Goal: Task Accomplishment & Management: Use online tool/utility

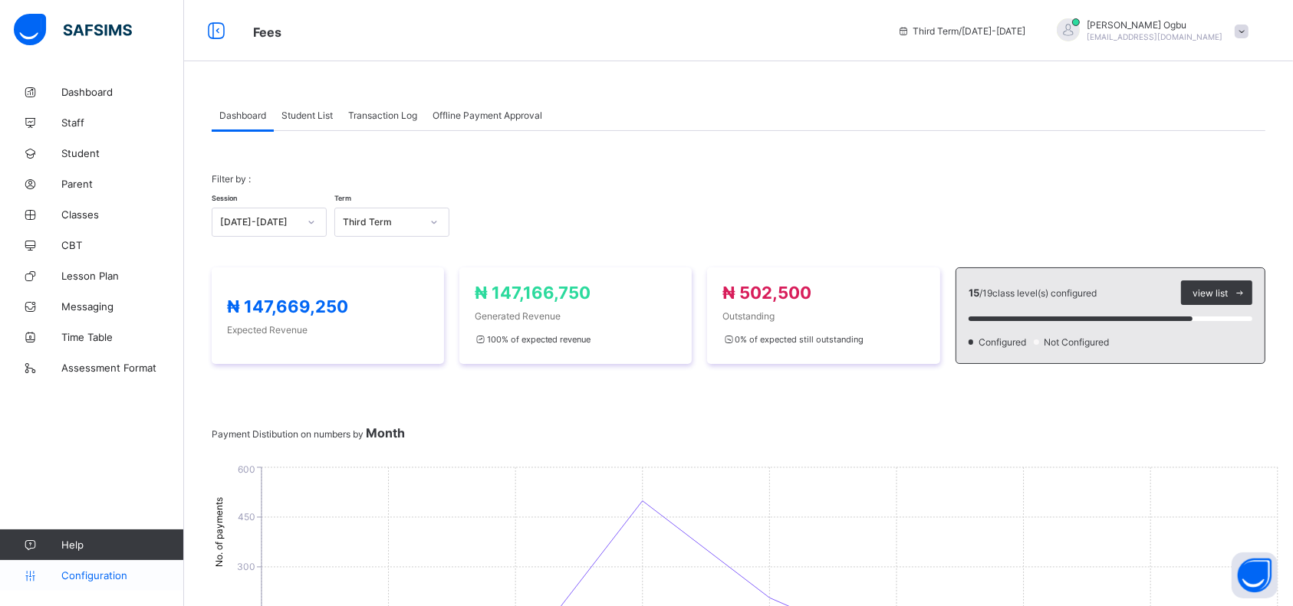
click at [64, 574] on span "Configuration" at bounding box center [122, 576] width 122 height 12
click at [67, 580] on span "Configuration" at bounding box center [122, 576] width 122 height 12
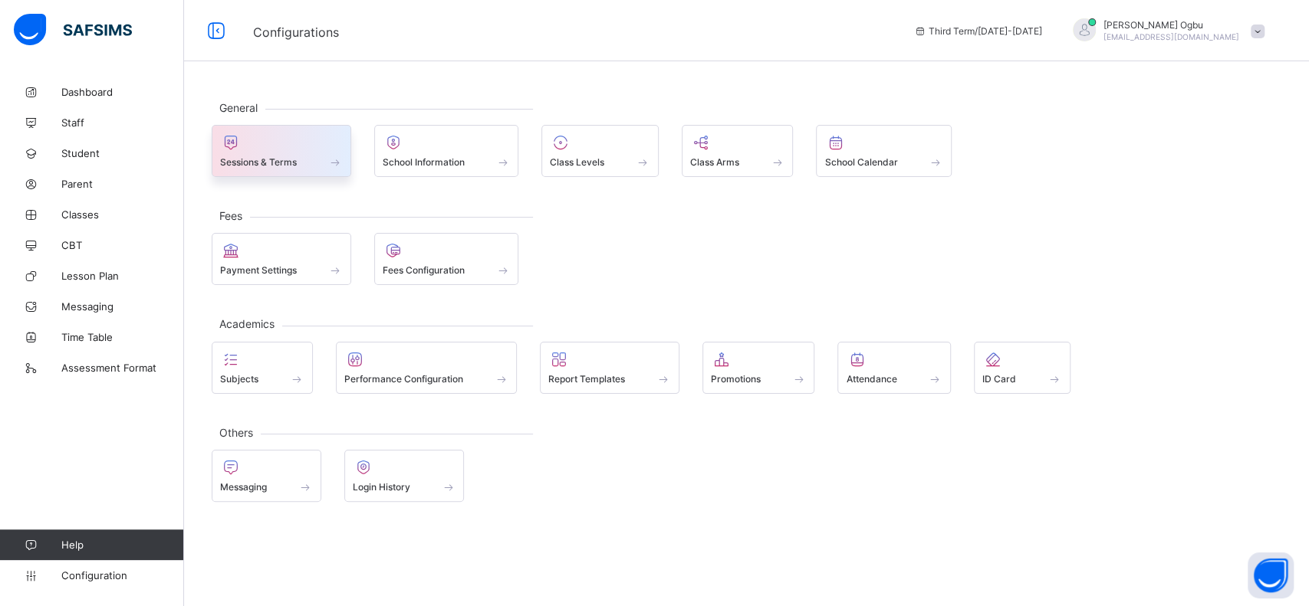
click at [294, 170] on div "Sessions & Terms" at bounding box center [282, 151] width 140 height 52
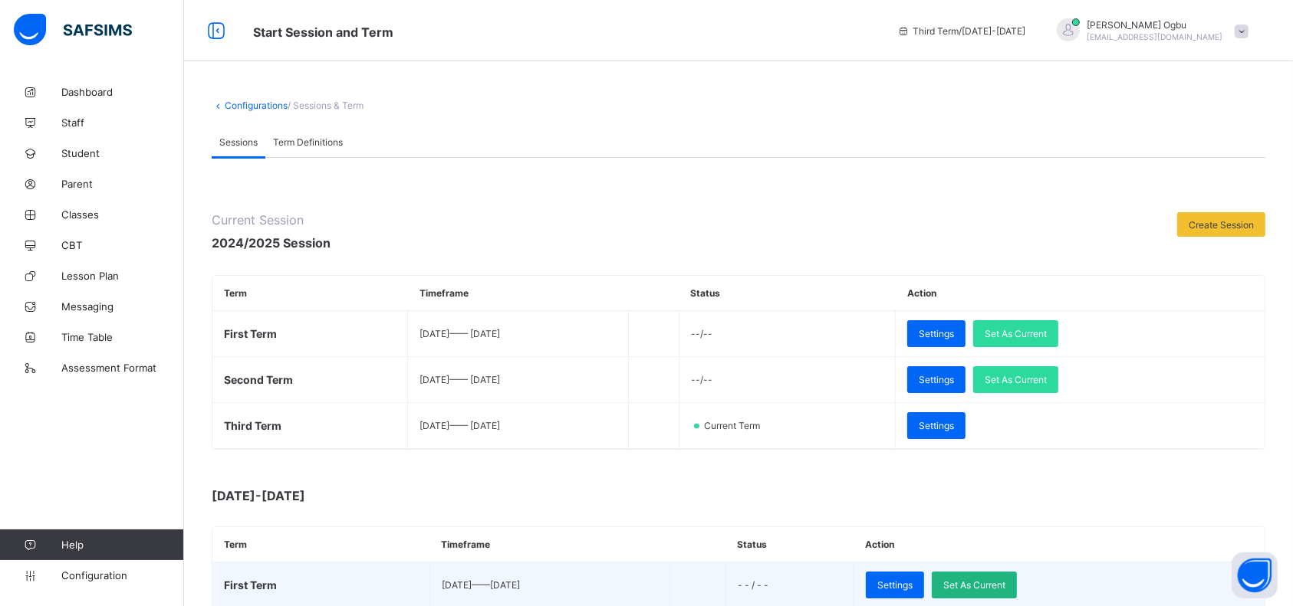
click at [1005, 583] on span "Set As Current" at bounding box center [974, 586] width 62 height 12
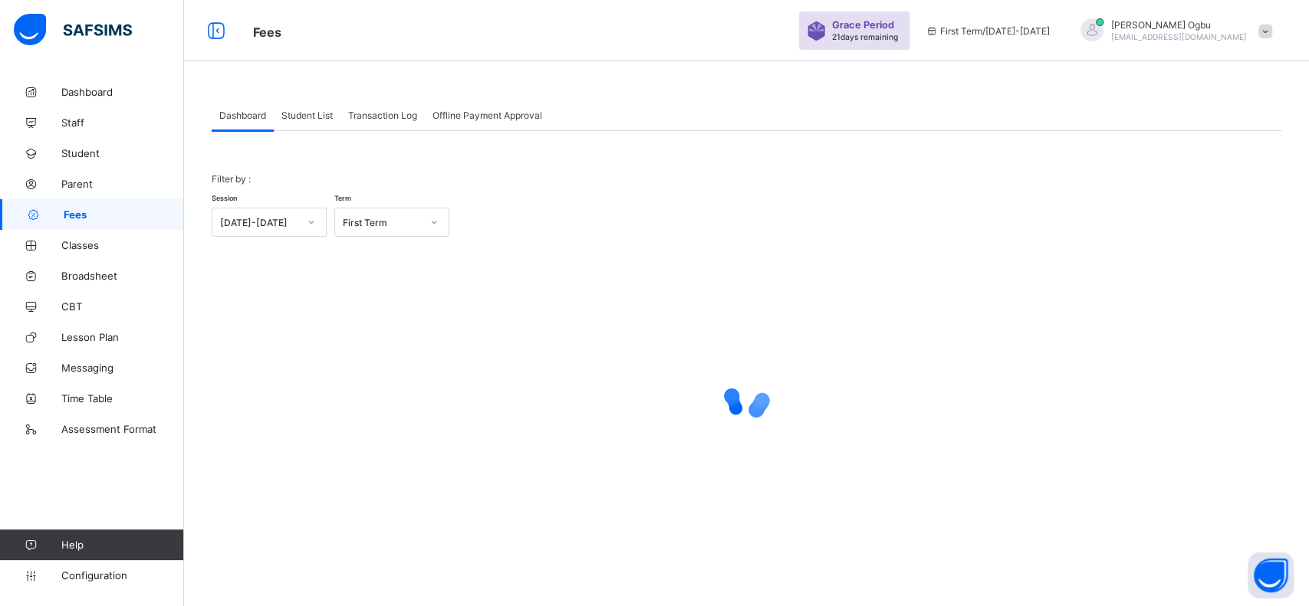
click at [899, 44] on div "Grace Period 21 days remaining" at bounding box center [854, 31] width 110 height 38
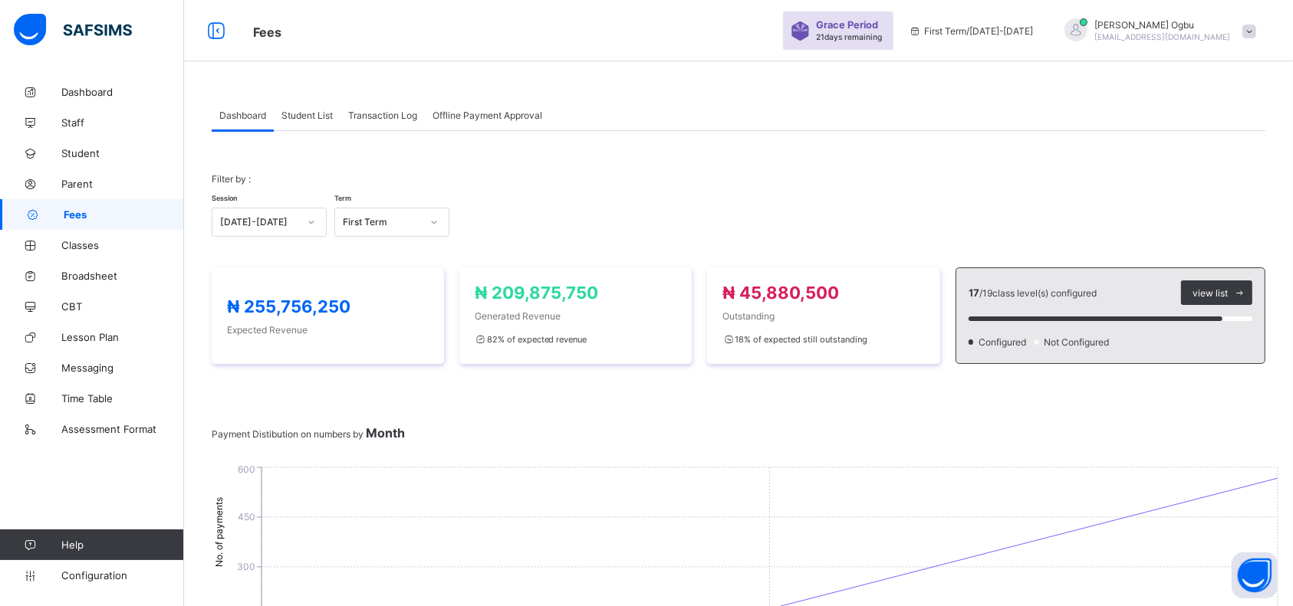
click at [1254, 39] on div "Ann Ogbu ogbuann@rtis-edu.ng" at bounding box center [1156, 30] width 215 height 25
drag, startPoint x: 1236, startPoint y: 149, endPoint x: 686, endPoint y: 153, distance: 549.8
click at [330, 121] on div "Student List" at bounding box center [307, 115] width 67 height 31
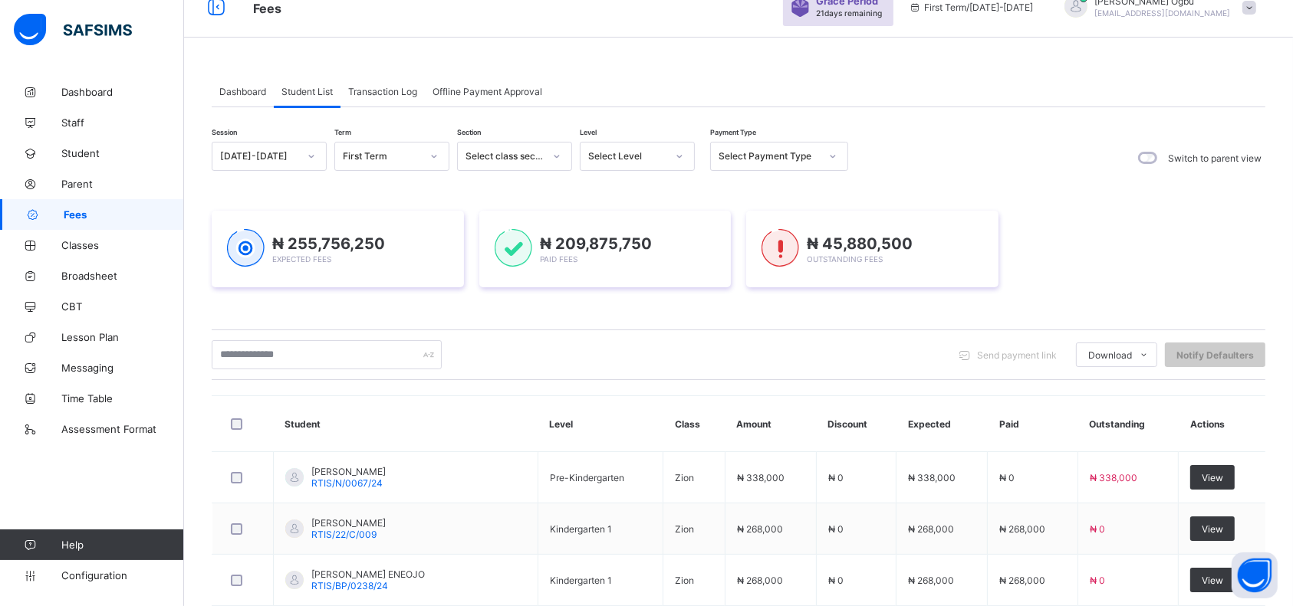
scroll to position [21, 0]
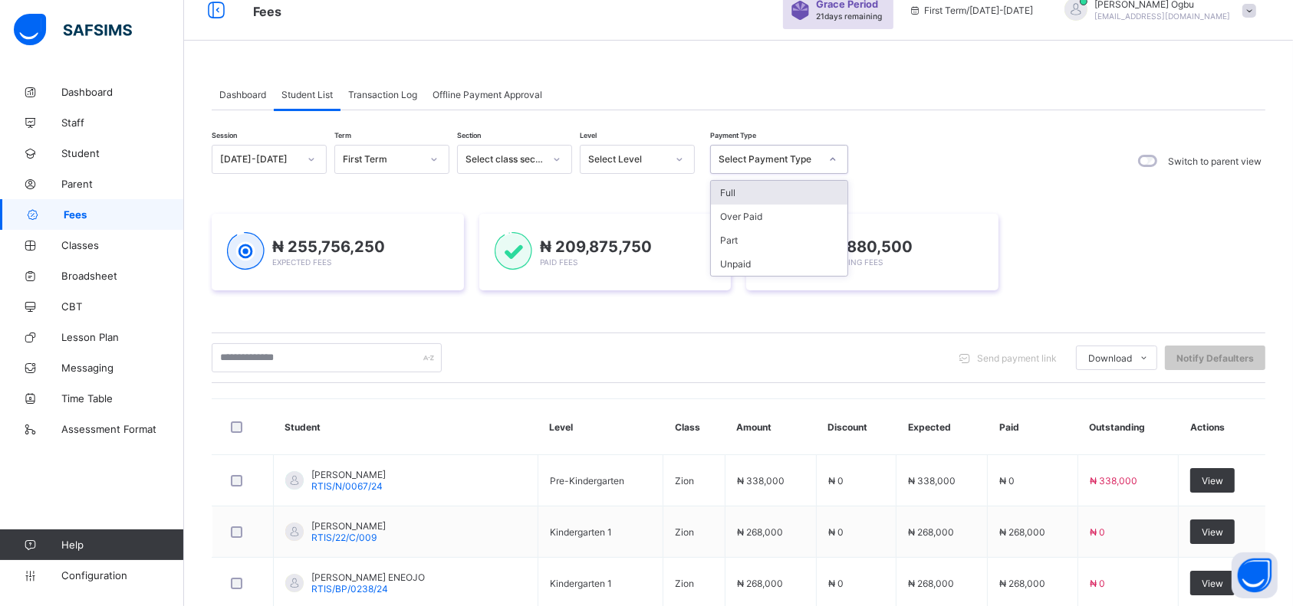
click at [738, 150] on div "Select Payment Type" at bounding box center [764, 159] width 107 height 21
click at [733, 186] on div "Full" at bounding box center [779, 193] width 136 height 24
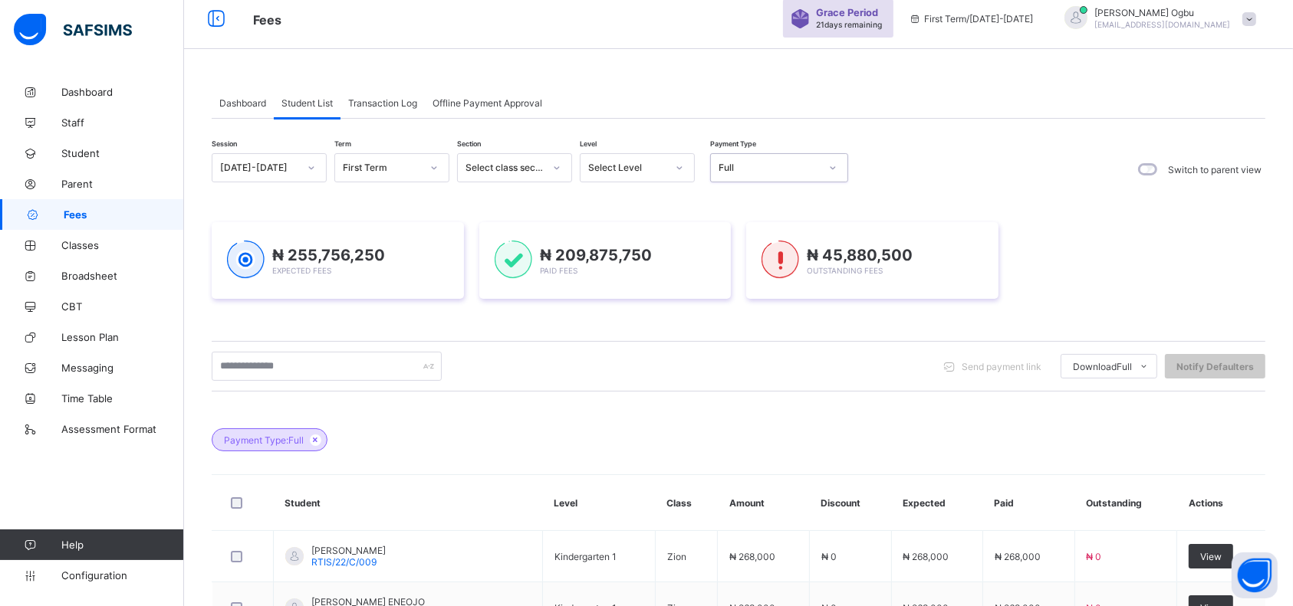
scroll to position [0, 0]
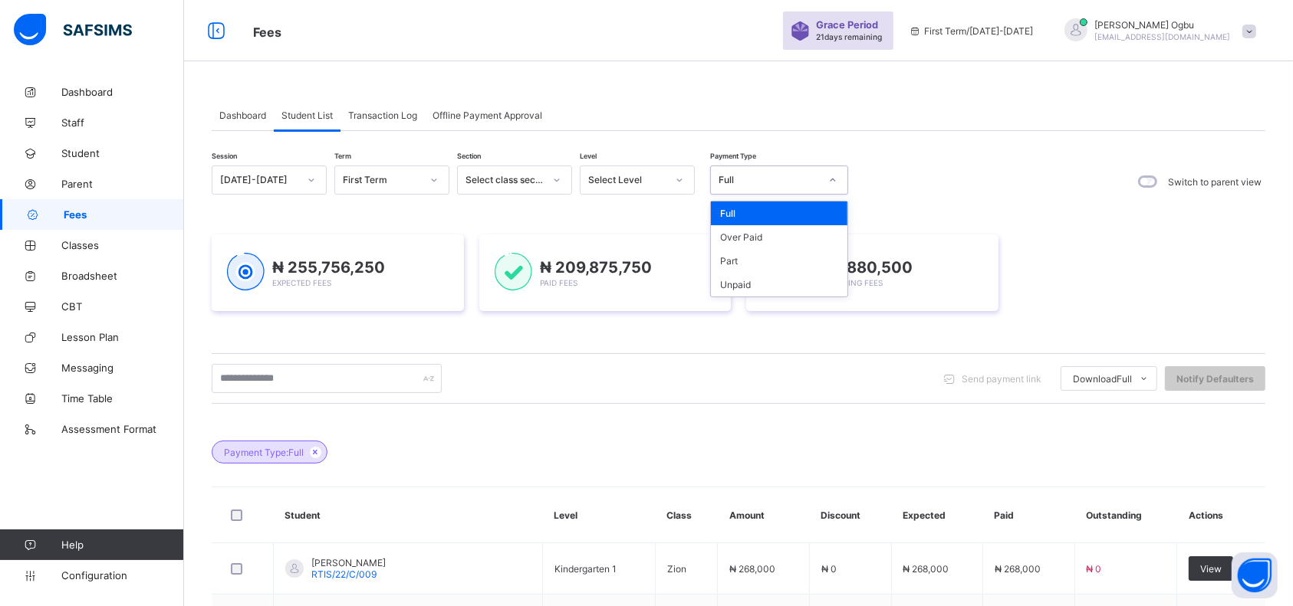
click at [785, 173] on div "Full" at bounding box center [764, 179] width 107 height 21
click at [752, 263] on div "Part" at bounding box center [779, 261] width 136 height 24
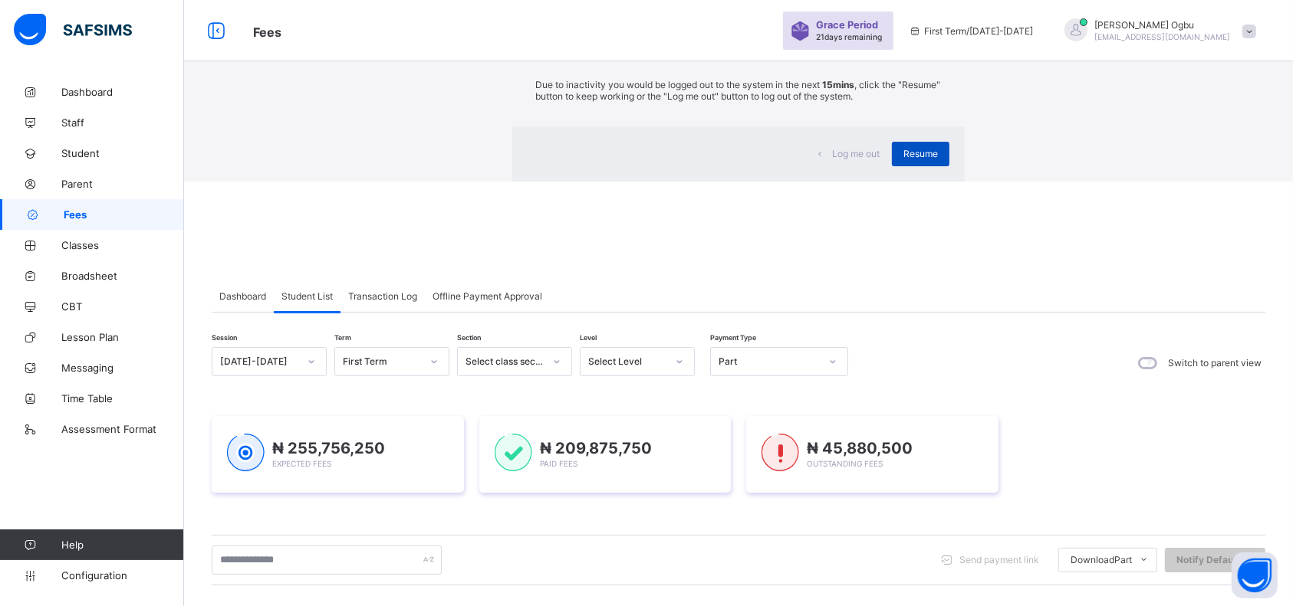
click at [892, 166] on div "Resume" at bounding box center [921, 154] width 58 height 25
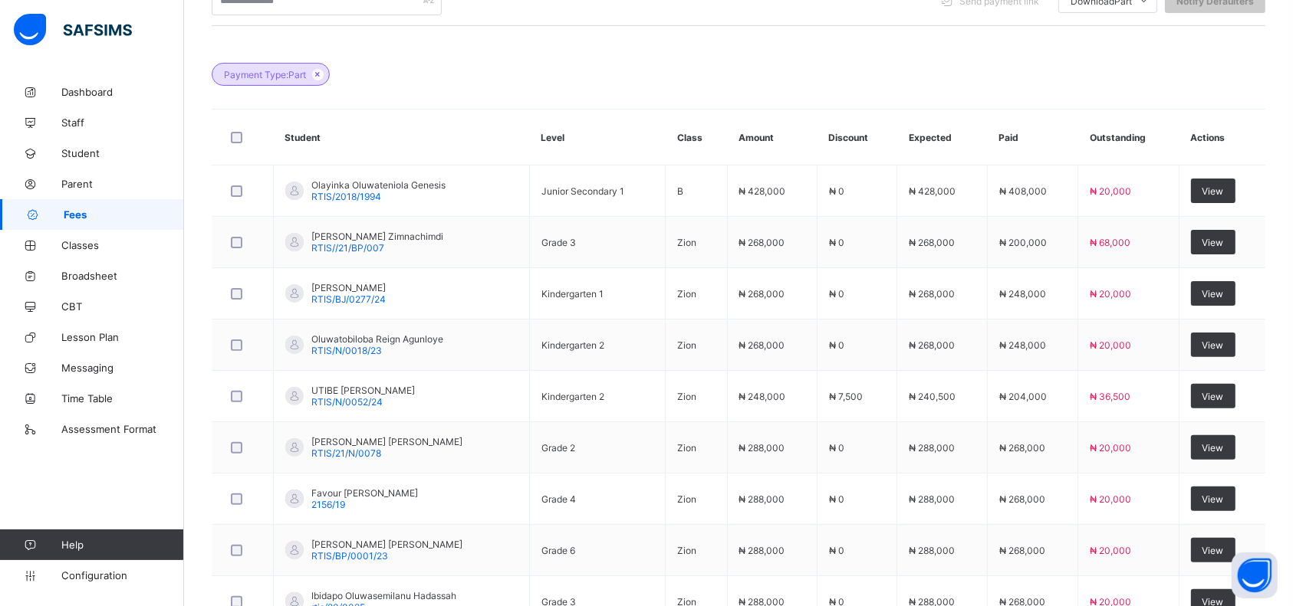
scroll to position [337, 0]
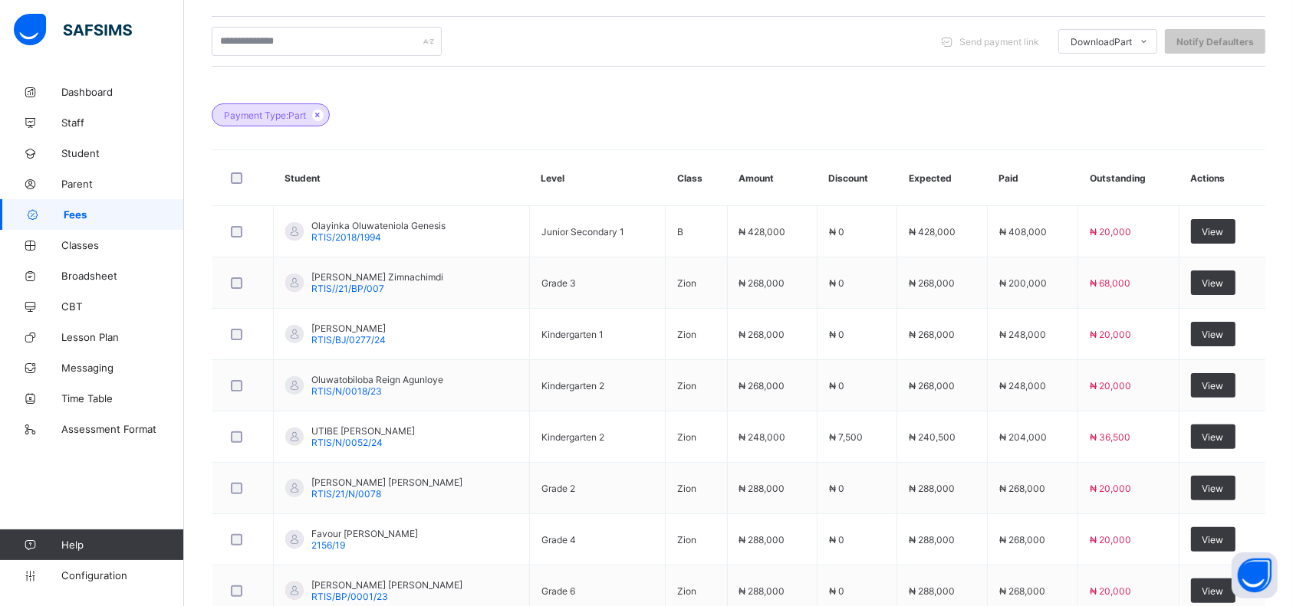
click at [794, 116] on div "Payment Type: Part" at bounding box center [738, 108] width 1053 height 54
click at [322, 120] on div "Payment Type: Part" at bounding box center [271, 115] width 118 height 23
click at [322, 113] on icon at bounding box center [317, 114] width 13 height 9
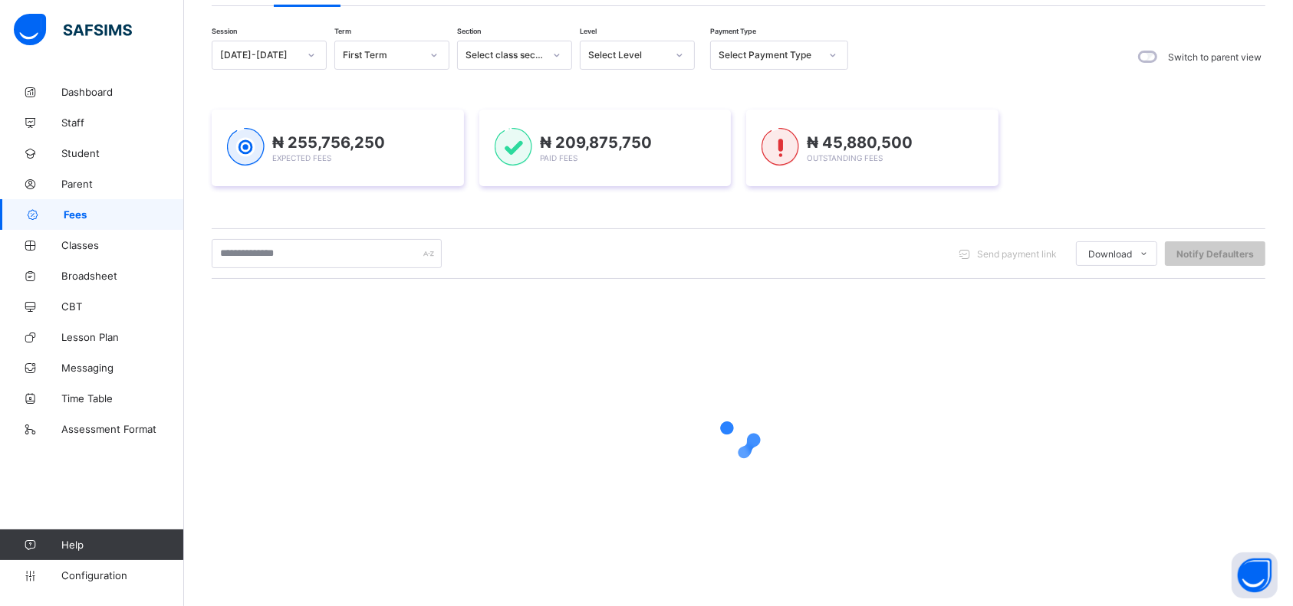
click at [322, 113] on div "₦ 255,756,250 Expected Fees" at bounding box center [338, 148] width 252 height 77
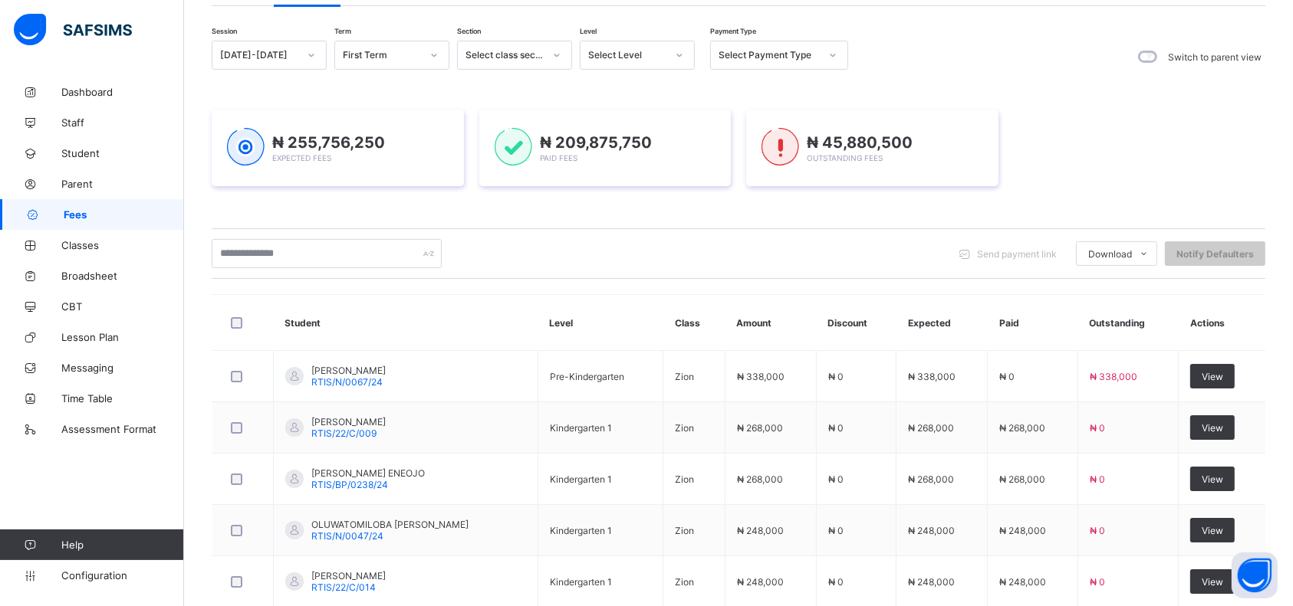
scroll to position [337, 0]
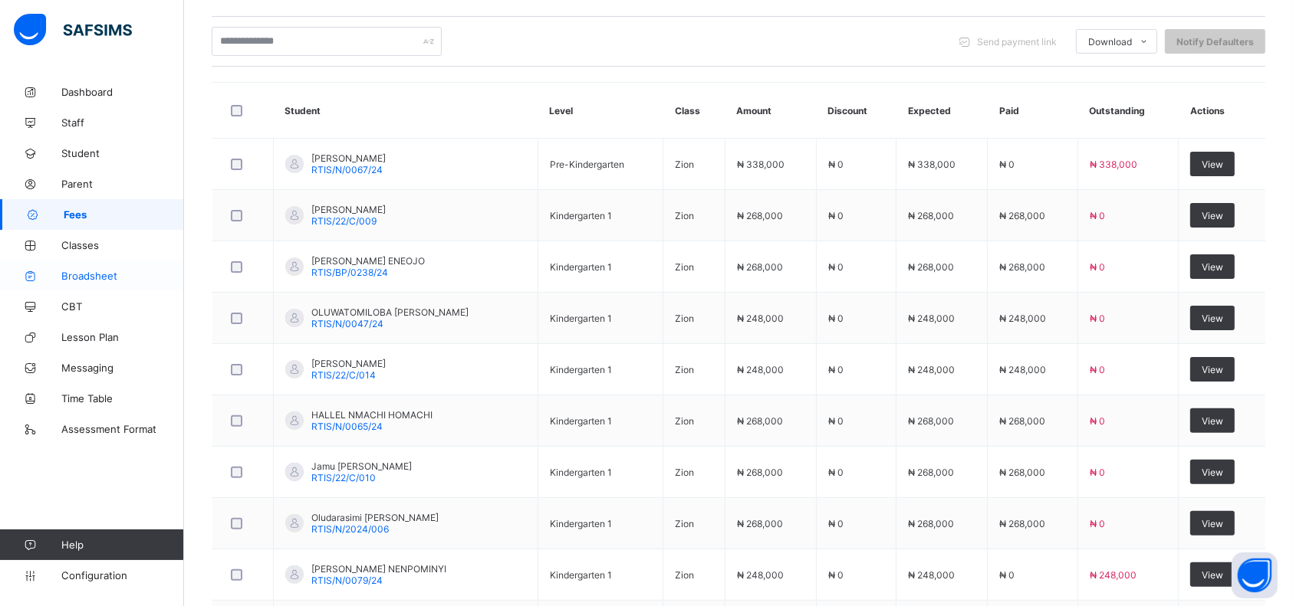
click at [81, 279] on span "Broadsheet" at bounding box center [122, 276] width 123 height 12
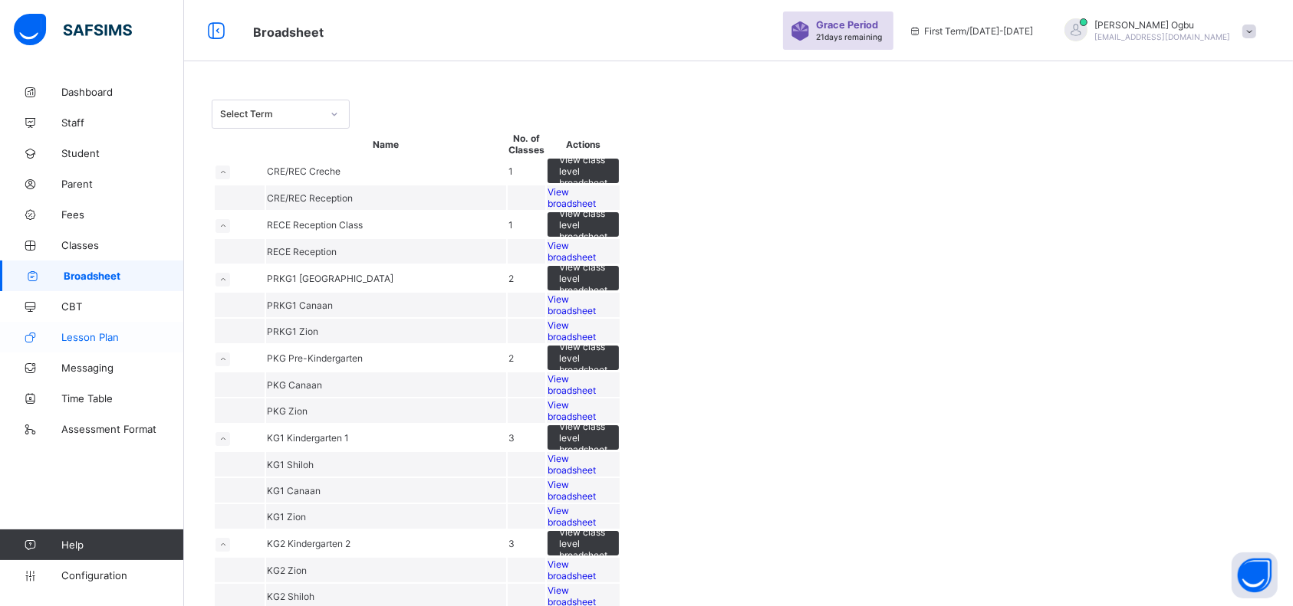
click at [87, 340] on span "Lesson Plan" at bounding box center [122, 337] width 123 height 12
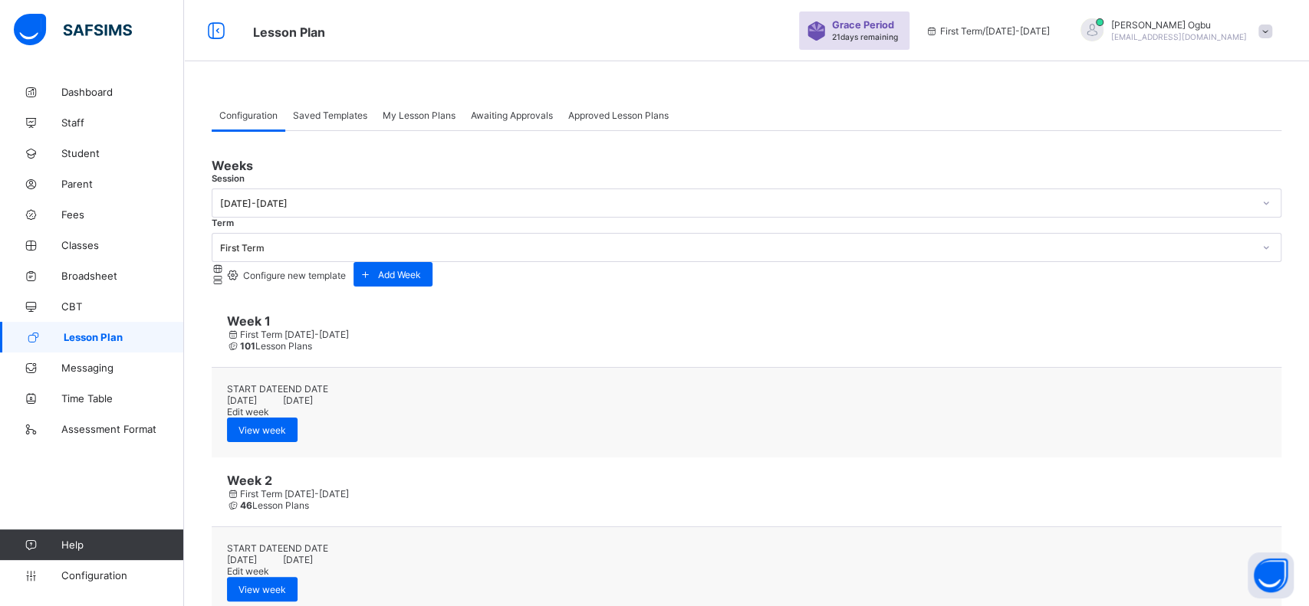
click at [545, 262] on div at bounding box center [747, 262] width 1070 height 0
click at [436, 529] on div "Configuration Saved Templates My Lesson Plans Awaiting Approvals Approved Lesso…" at bounding box center [746, 405] width 1125 height 811
click at [828, 170] on div "Weeks" at bounding box center [747, 165] width 1070 height 15
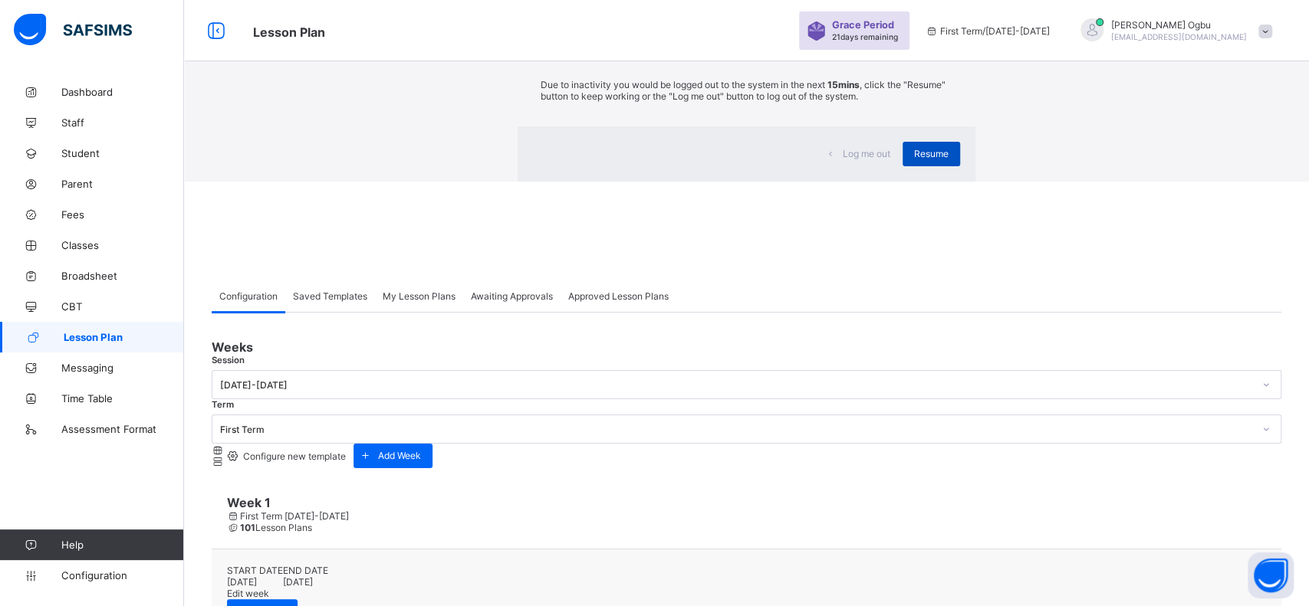
click at [914, 159] on span "Resume" at bounding box center [931, 154] width 35 height 12
click at [826, 182] on div "Log me out Resume" at bounding box center [747, 154] width 458 height 55
click at [914, 159] on span "Resume" at bounding box center [931, 154] width 35 height 12
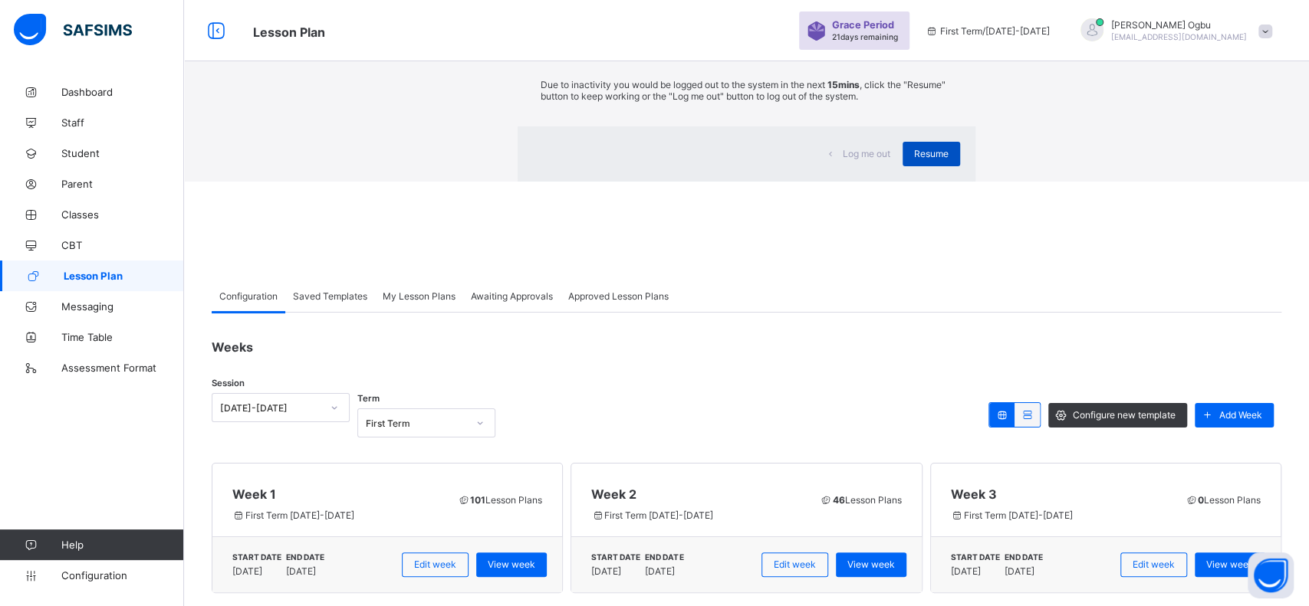
click at [914, 159] on span "Resume" at bounding box center [931, 154] width 35 height 12
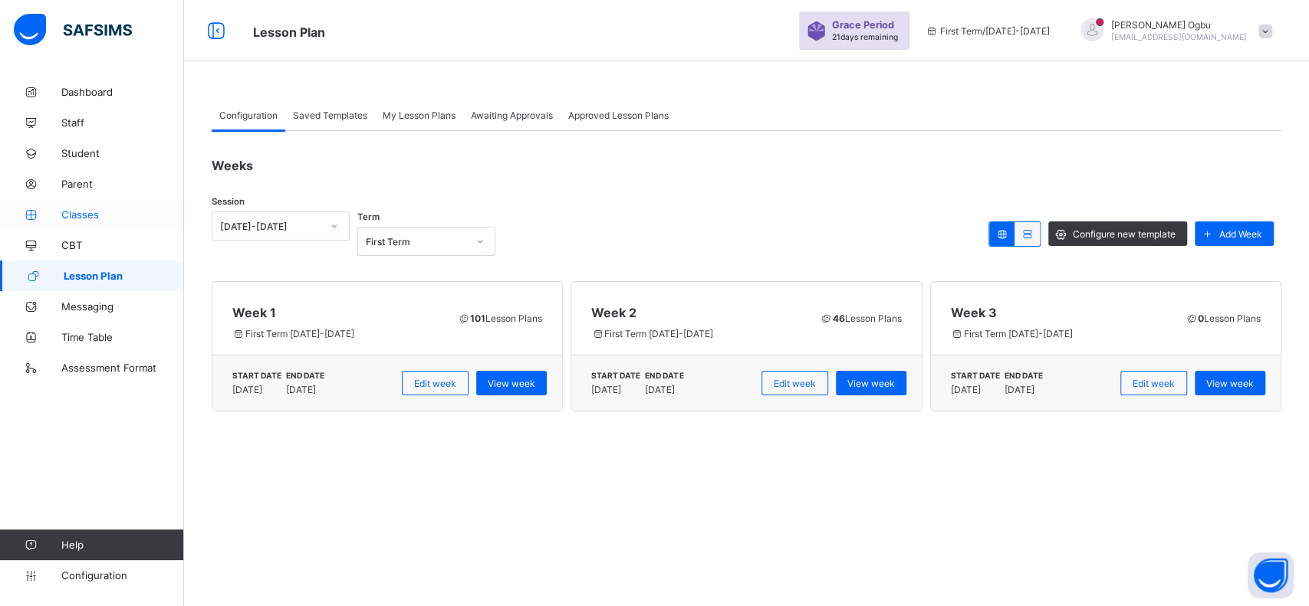
click at [85, 212] on span "Classes" at bounding box center [122, 215] width 123 height 12
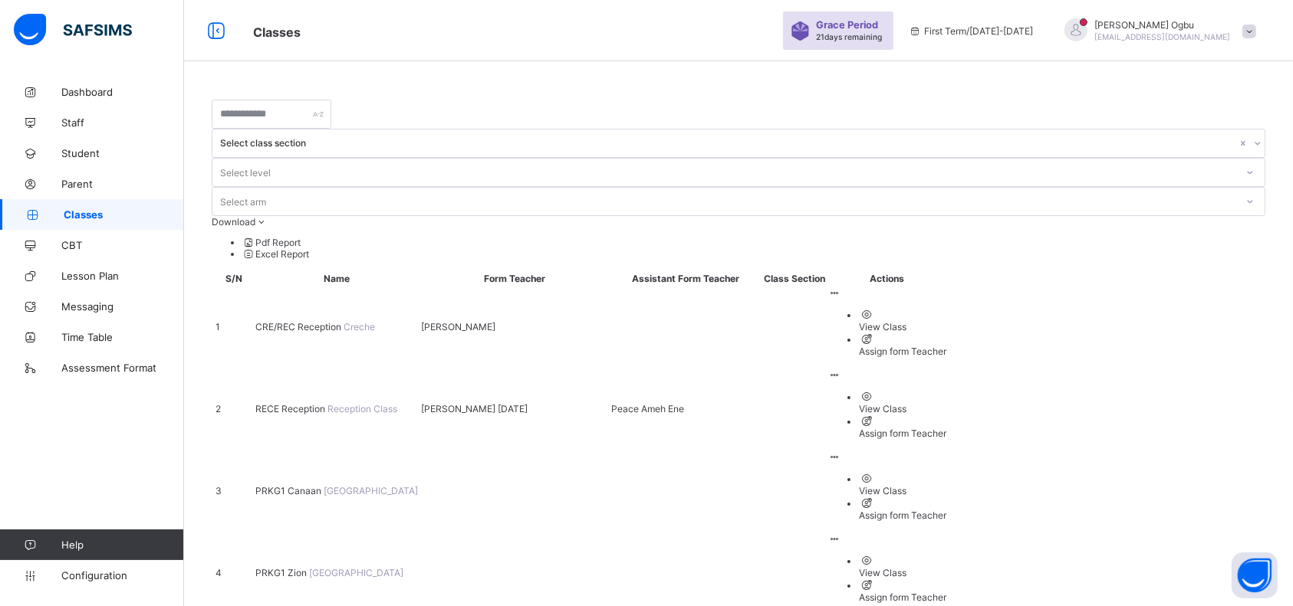
scroll to position [58, 0]
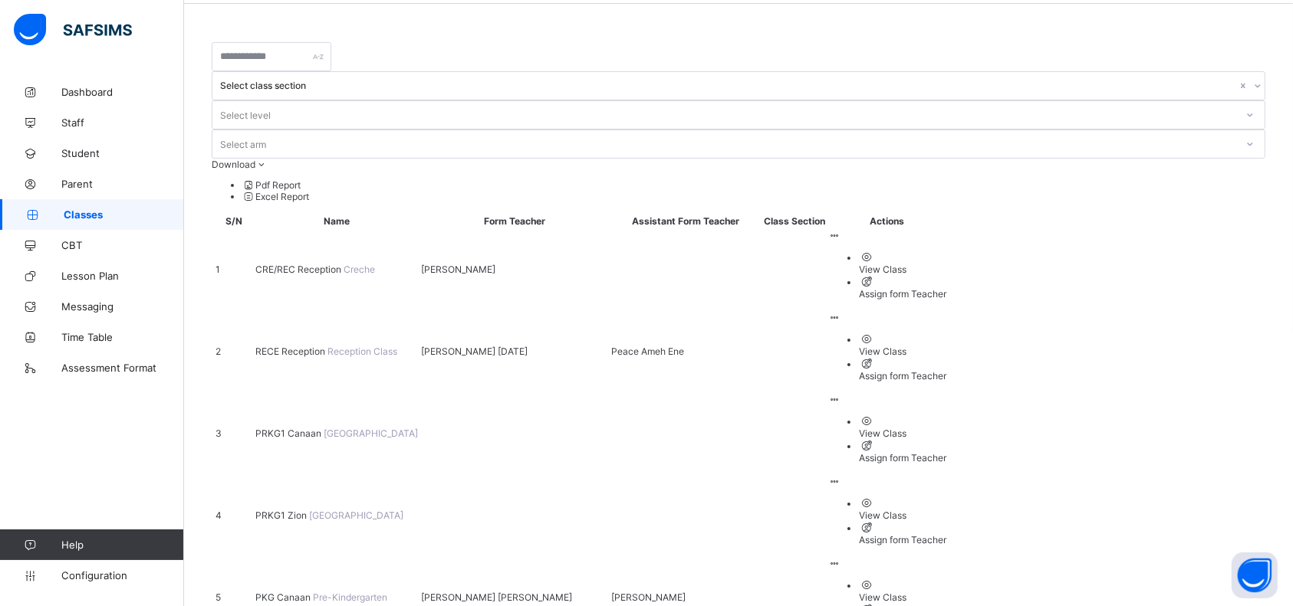
drag, startPoint x: 521, startPoint y: 605, endPoint x: 347, endPoint y: 567, distance: 178.1
click at [59, 461] on div "Dashboard Staff Student Parent Classes CBT Lesson Plan Messaging Time Table Ass…" at bounding box center [92, 333] width 184 height 545
click at [1234, 179] on li "Pdf Report" at bounding box center [753, 185] width 1023 height 12
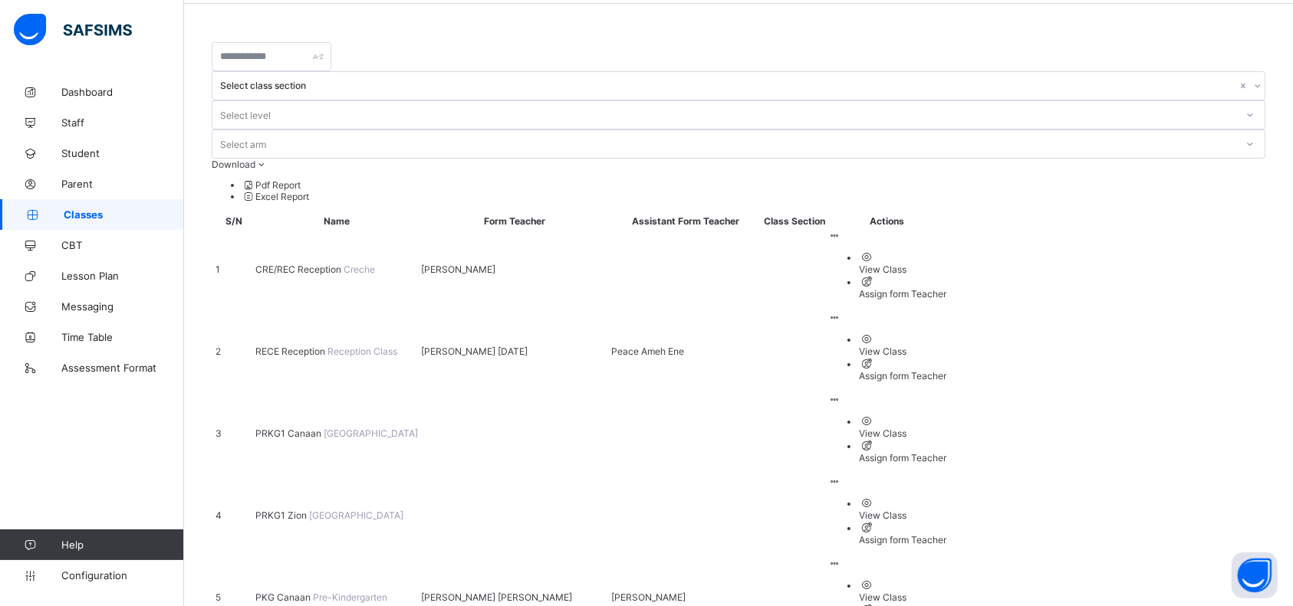
click at [826, 393] on td at bounding box center [794, 433] width 63 height 81
click at [294, 264] on span "CRE/REC Reception" at bounding box center [299, 270] width 88 height 12
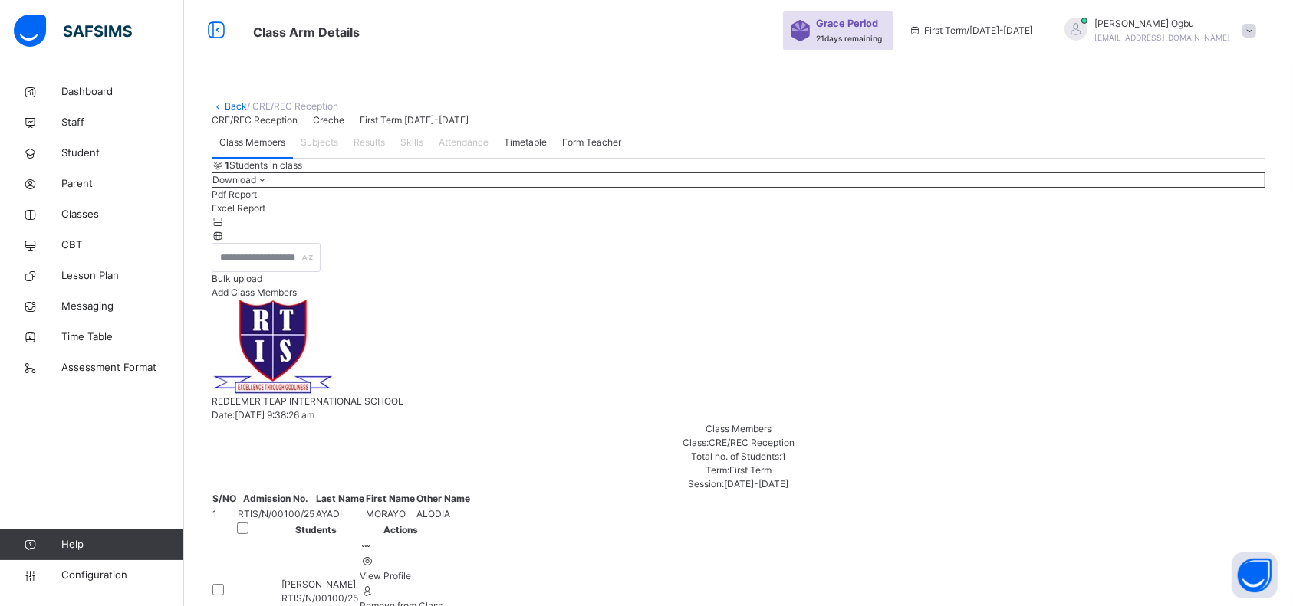
click at [297, 298] on span "Add Class Members" at bounding box center [254, 293] width 85 height 12
type input "*****"
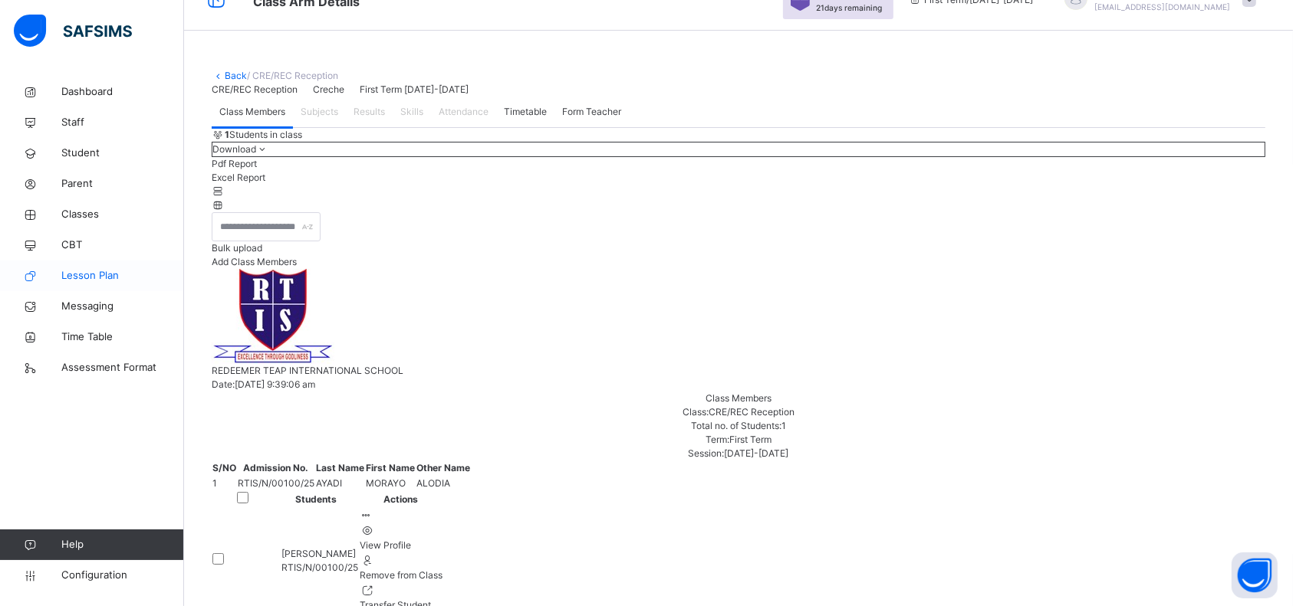
click at [77, 276] on span "Lesson Plan" at bounding box center [122, 275] width 123 height 15
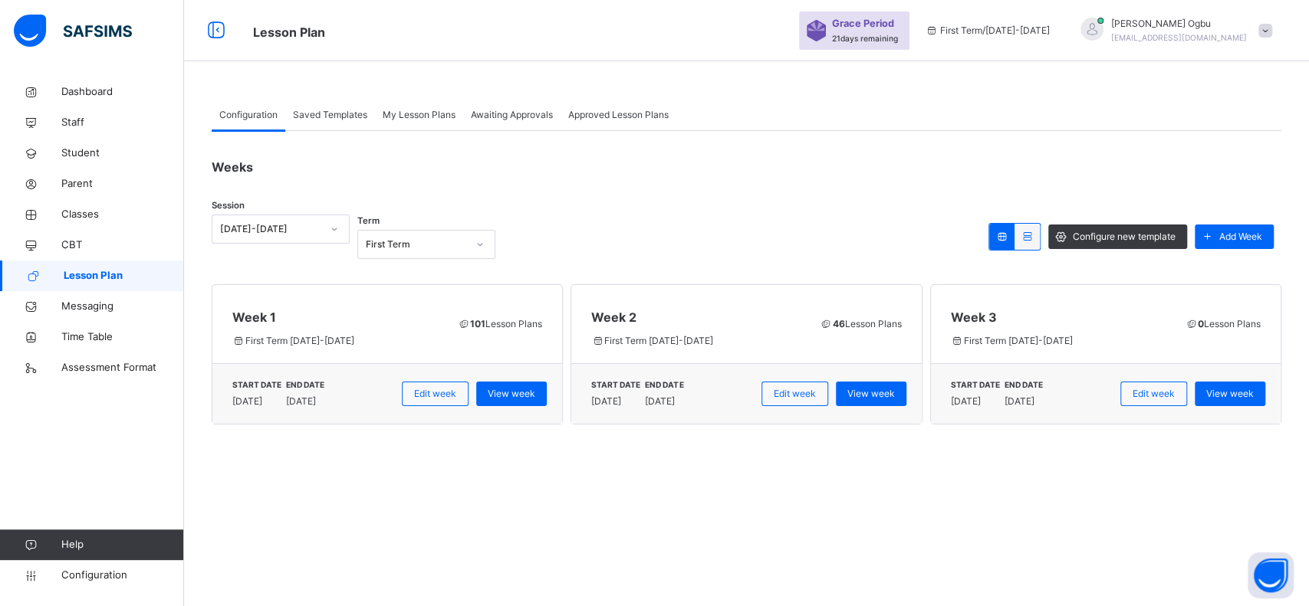
click at [491, 121] on span "Awaiting Approvals" at bounding box center [512, 115] width 82 height 14
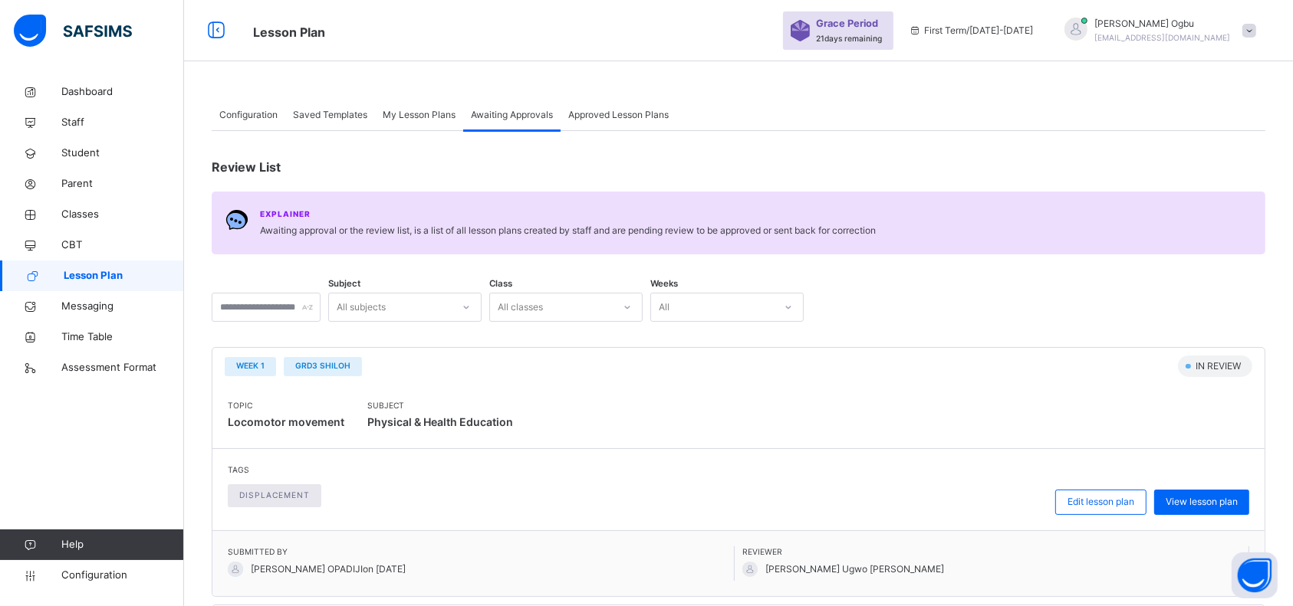
click at [264, 110] on span "Configuration" at bounding box center [248, 115] width 58 height 14
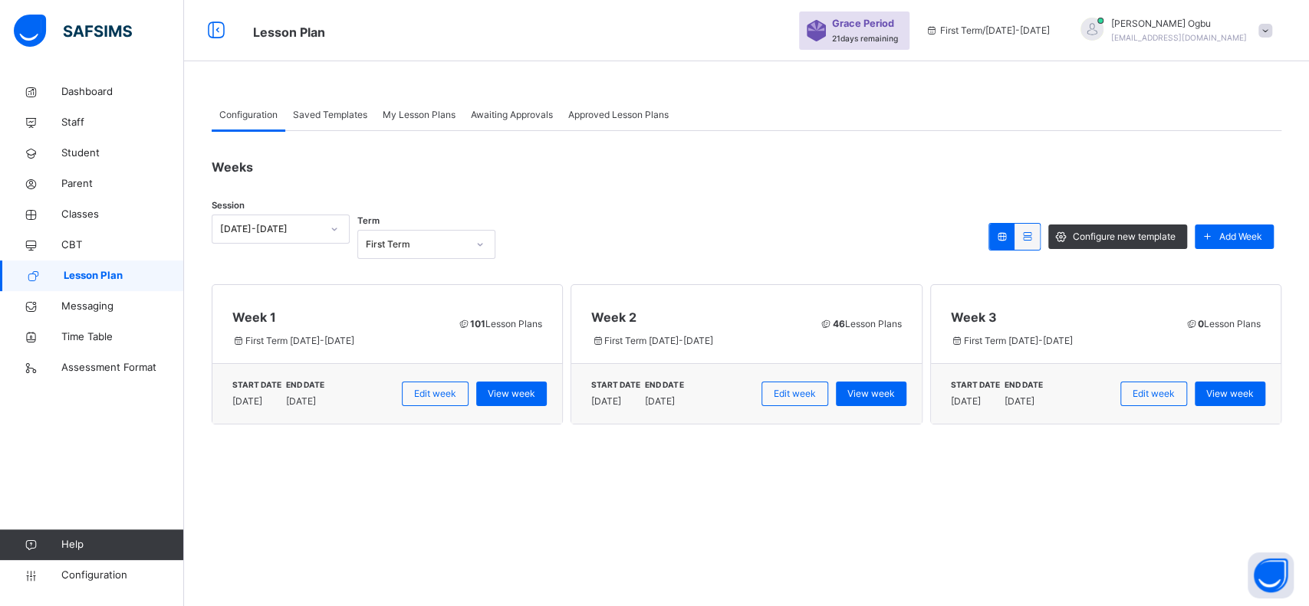
click at [860, 495] on div "Configuration Saved Templates My Lesson Plans Awaiting Approvals Approved Lesso…" at bounding box center [746, 303] width 1125 height 606
click at [833, 533] on div "Configuration Saved Templates My Lesson Plans Awaiting Approvals Approved Lesso…" at bounding box center [746, 303] width 1125 height 606
click at [849, 505] on div "Configuration Saved Templates My Lesson Plans Awaiting Approvals Approved Lesso…" at bounding box center [746, 303] width 1125 height 606
